Goal: Check status: Check status

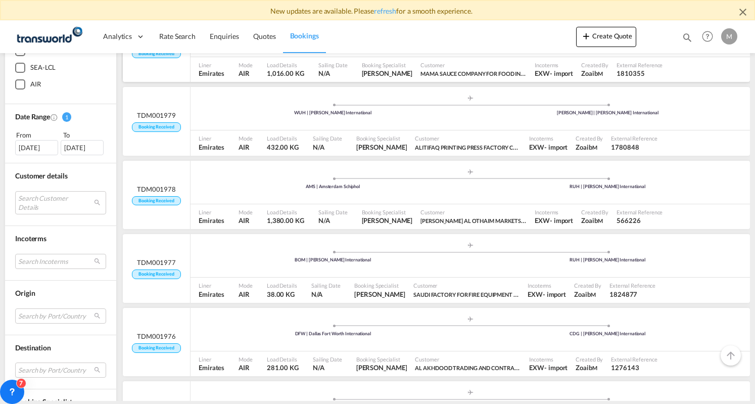
scroll to position [152, 0]
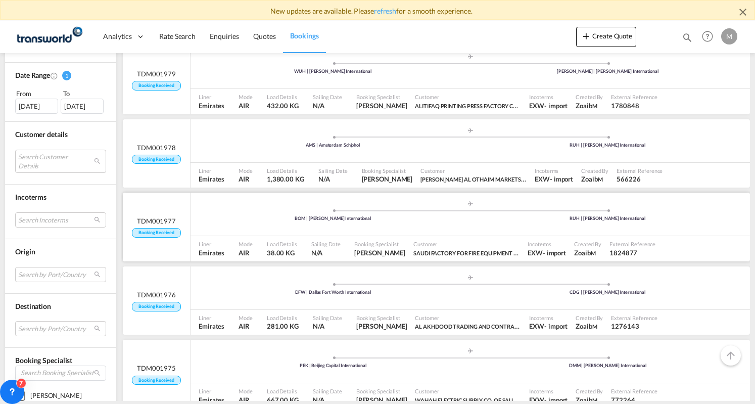
click at [371, 224] on div ".a{fill:#aaa8ad;} .a{fill:#aaa8ad;} BOM | Chhatrapati Shivaji International RUH…" at bounding box center [469, 215] width 559 height 30
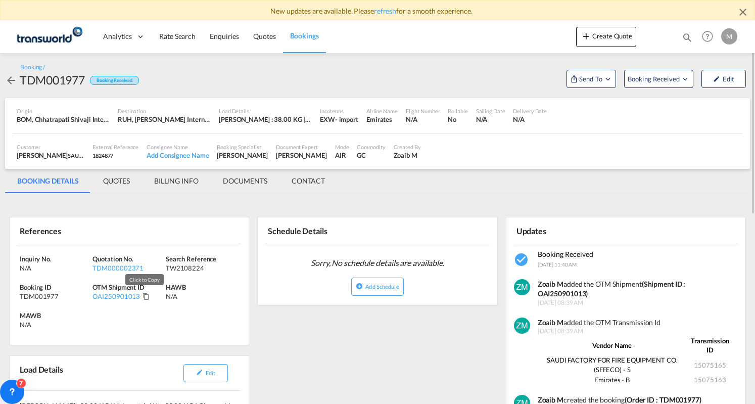
click at [142, 295] on md-icon "Click to Copy" at bounding box center [145, 295] width 7 height 7
click at [300, 29] on link "Bookings" at bounding box center [304, 36] width 43 height 33
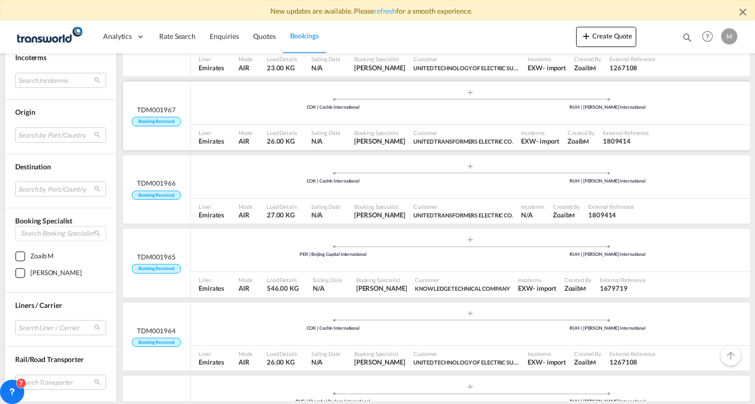
scroll to position [960, 0]
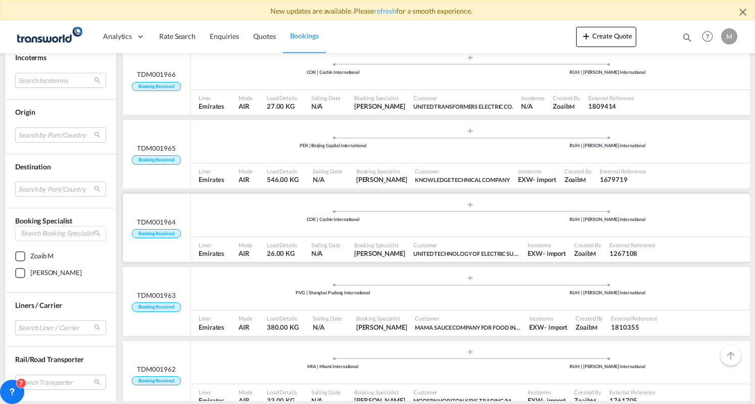
click at [327, 224] on div ".a{fill:#aaa8ad;} .a{fill:#aaa8ad;} COK | Cochin International RUH | [PERSON_NA…" at bounding box center [469, 216] width 559 height 30
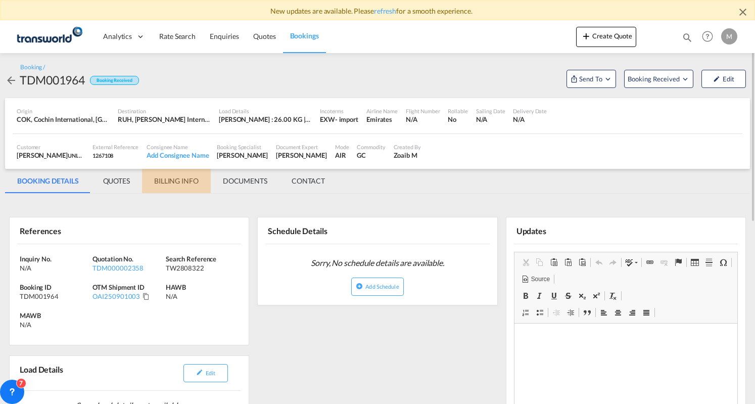
click at [200, 184] on md-tab-item "BILLING INFO" at bounding box center [176, 181] width 69 height 24
